Goal: Task Accomplishment & Management: Manage account settings

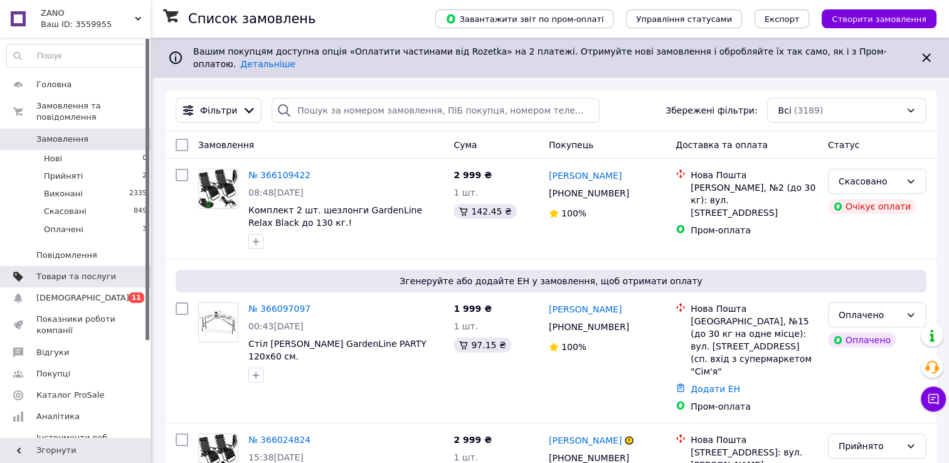
click at [86, 272] on link "Товари та послуги" at bounding box center [77, 276] width 154 height 21
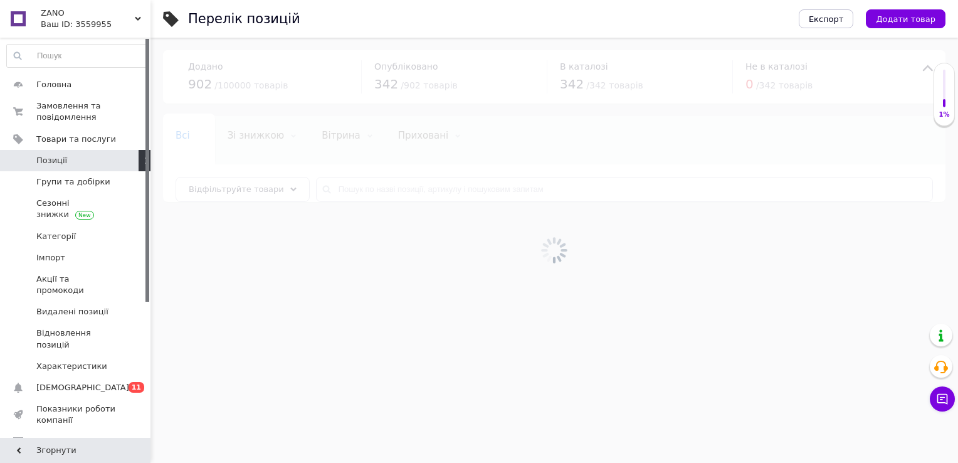
click at [424, 187] on div at bounding box center [555, 250] width 808 height 425
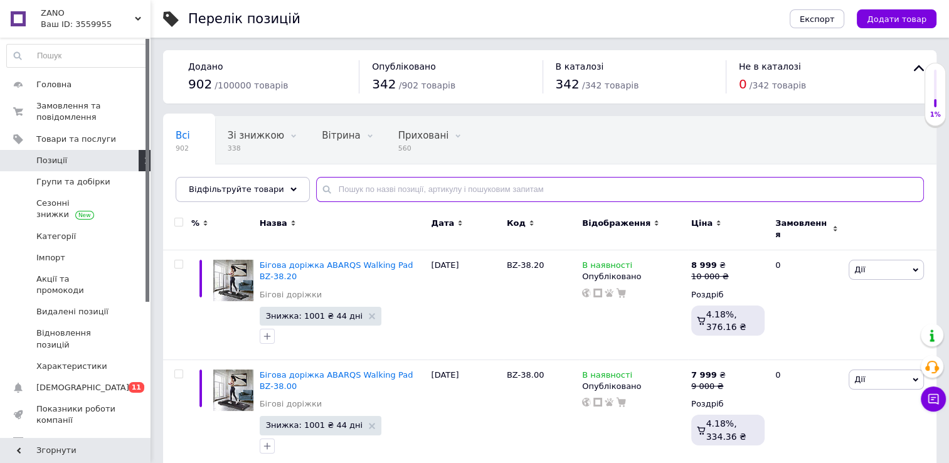
click at [427, 196] on input "text" at bounding box center [620, 189] width 608 height 25
paste input "Hero 7.0 White"
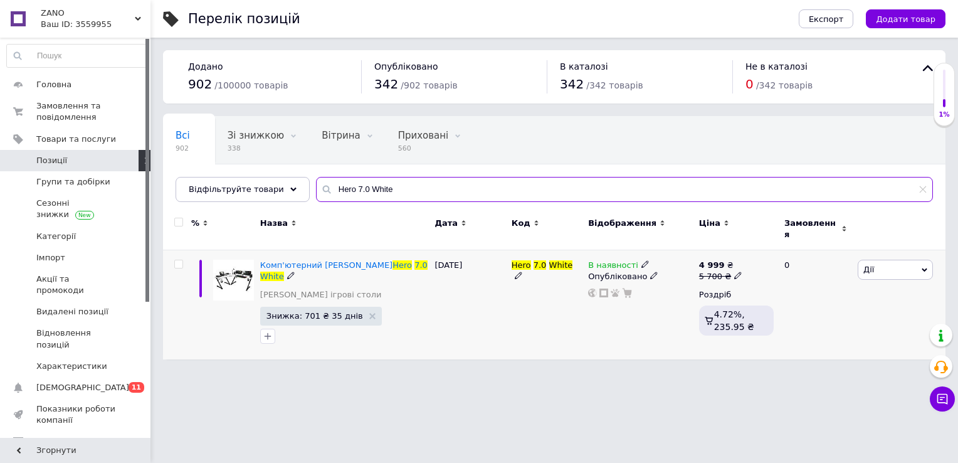
type input "Hero 7.0 White"
click at [642, 260] on icon at bounding box center [646, 264] width 8 height 8
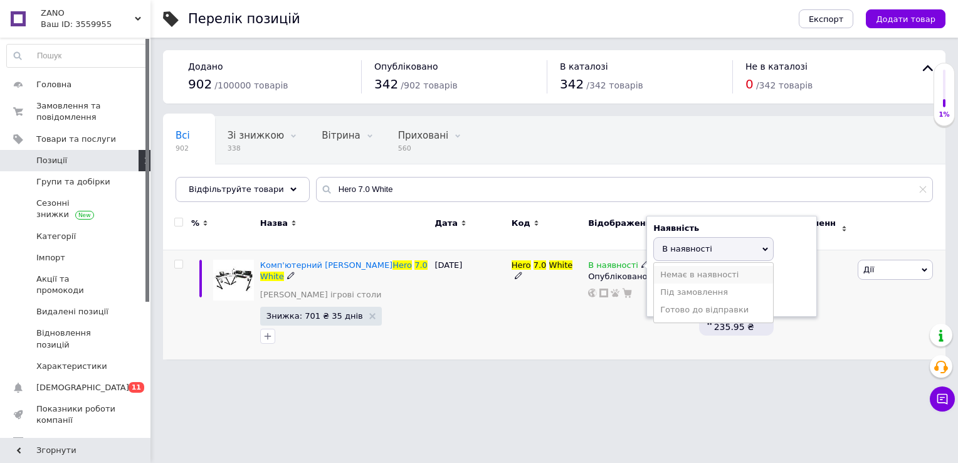
click at [701, 269] on li "Немає в наявності" at bounding box center [713, 275] width 119 height 18
click at [639, 271] on div "Опубліковано" at bounding box center [640, 276] width 105 height 11
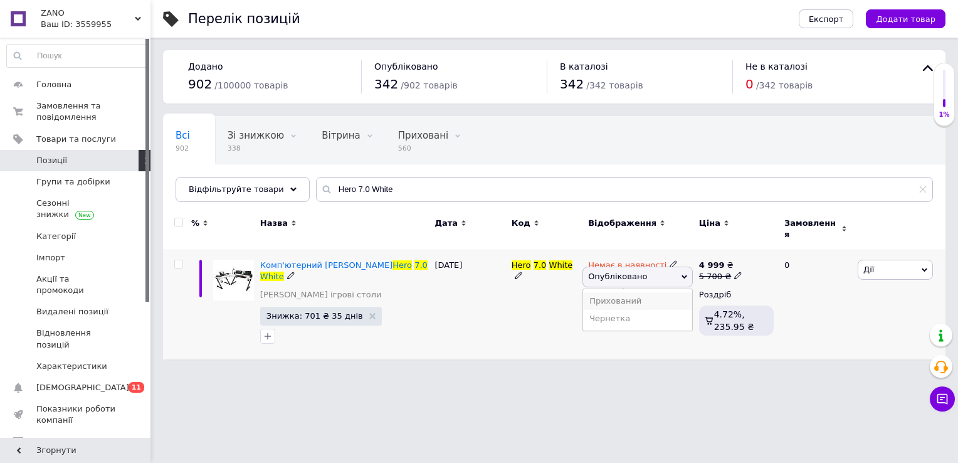
click at [657, 293] on li "Прихований" at bounding box center [637, 301] width 109 height 18
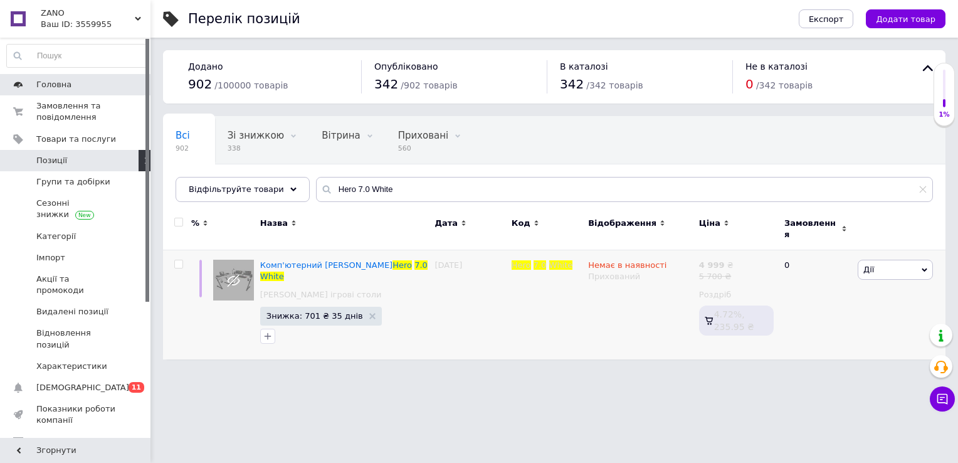
click at [50, 87] on span "Головна" at bounding box center [53, 84] width 35 height 11
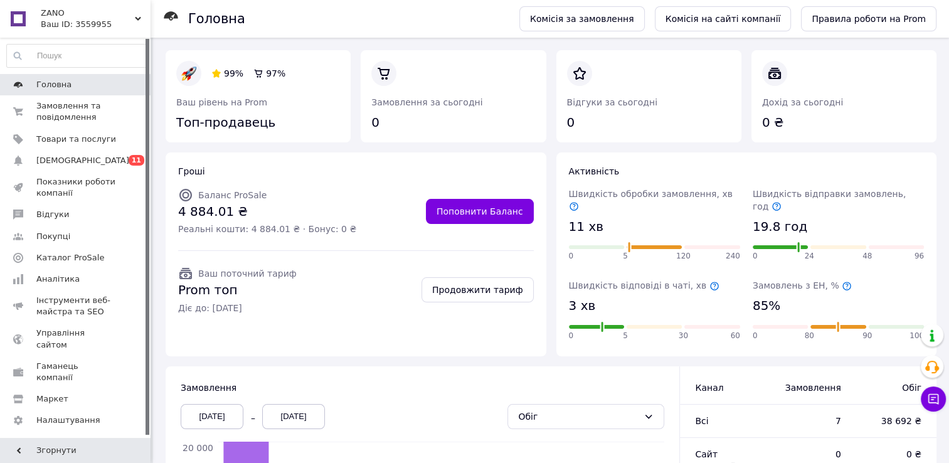
click at [50, 80] on span "Головна" at bounding box center [53, 84] width 35 height 11
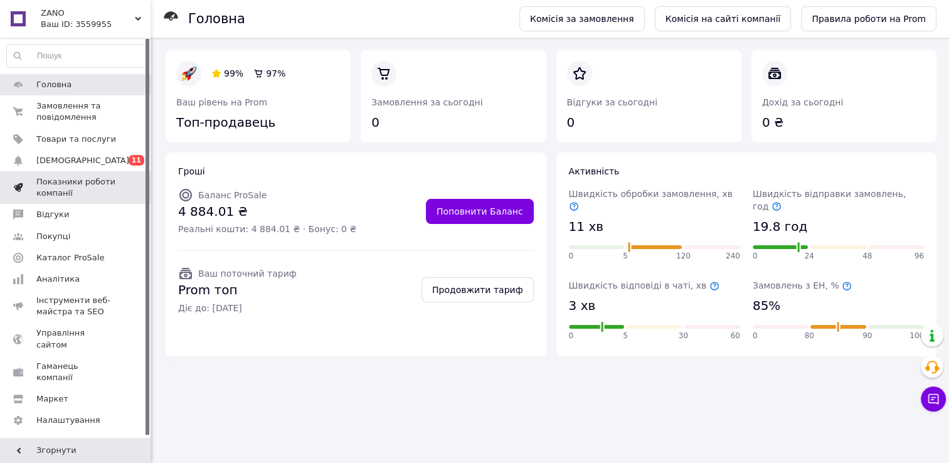
click at [60, 174] on link "Показники роботи компанії" at bounding box center [77, 187] width 154 height 33
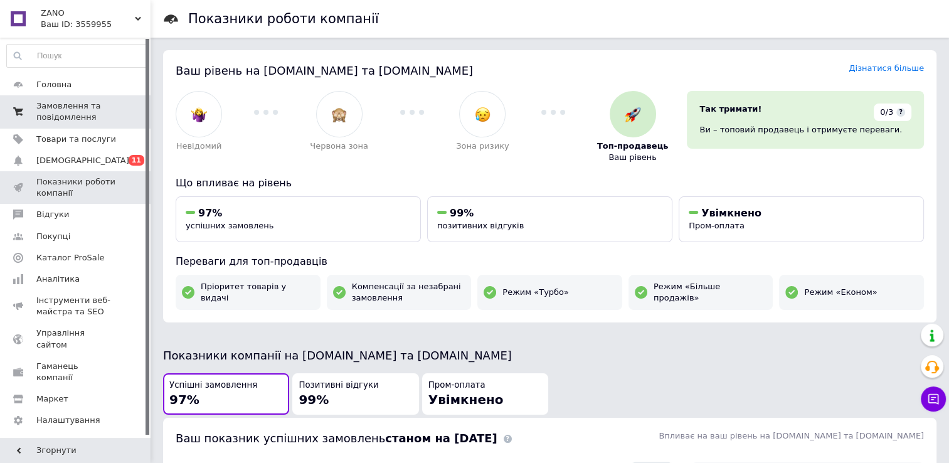
click at [54, 108] on span "Замовлення та повідомлення" at bounding box center [76, 111] width 80 height 23
